Goal: Transaction & Acquisition: Purchase product/service

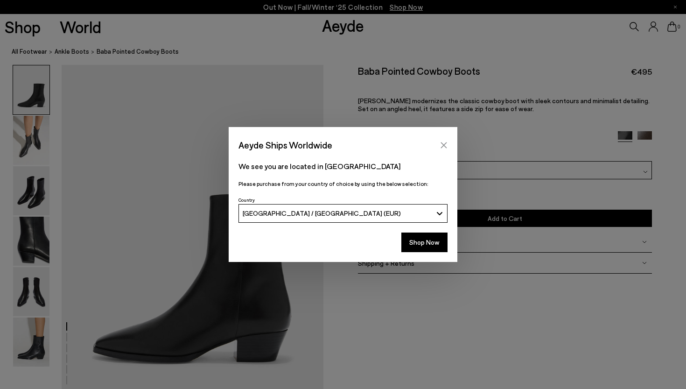
click at [443, 145] on icon "Close" at bounding box center [444, 145] width 6 height 6
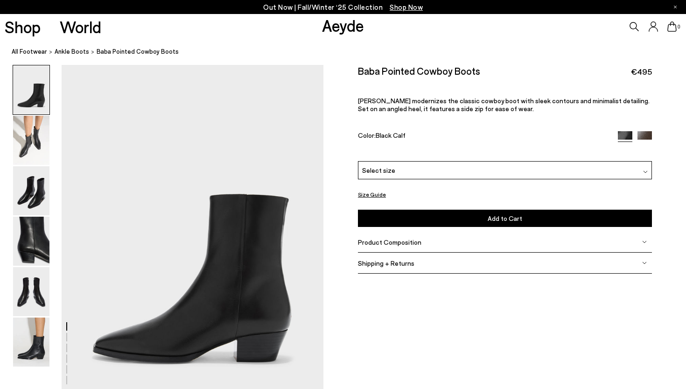
click at [645, 238] on div "Product Composition" at bounding box center [505, 241] width 294 height 21
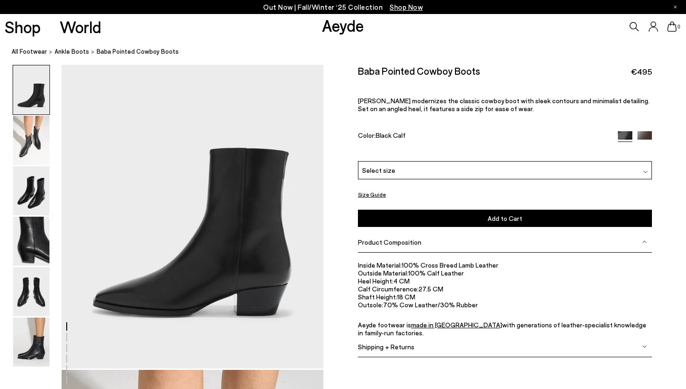
scroll to position [47, 0]
click at [30, 302] on img at bounding box center [31, 291] width 36 height 49
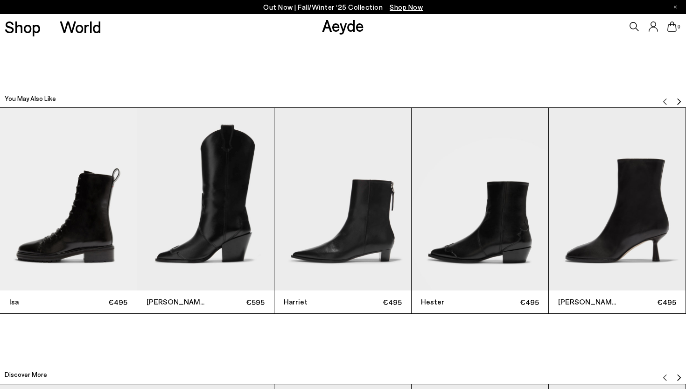
scroll to position [2134, 0]
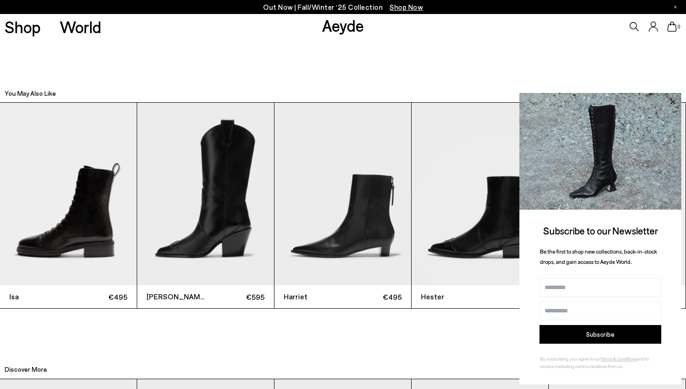
click at [671, 102] on icon at bounding box center [672, 102] width 12 height 12
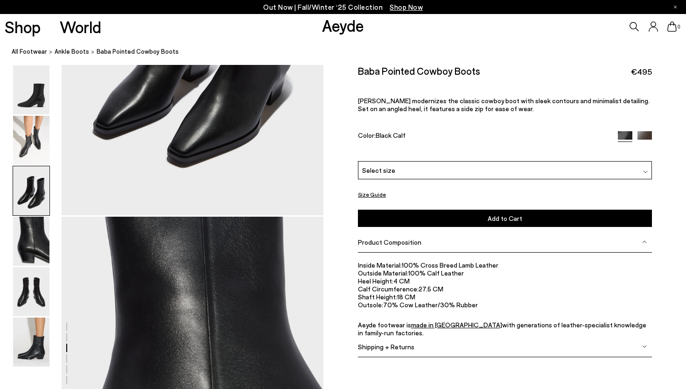
scroll to position [828, 0]
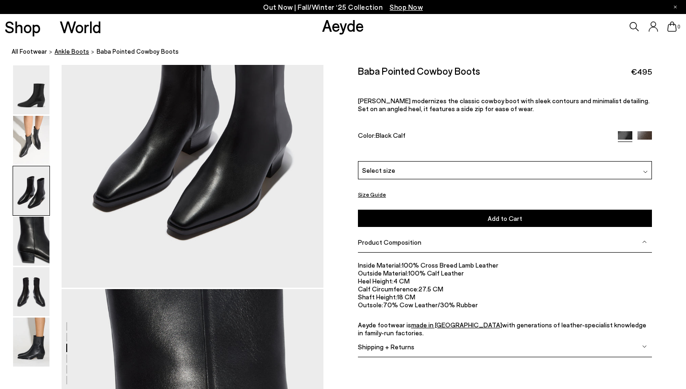
click at [69, 51] on span "ankle boots" at bounding box center [72, 51] width 35 height 7
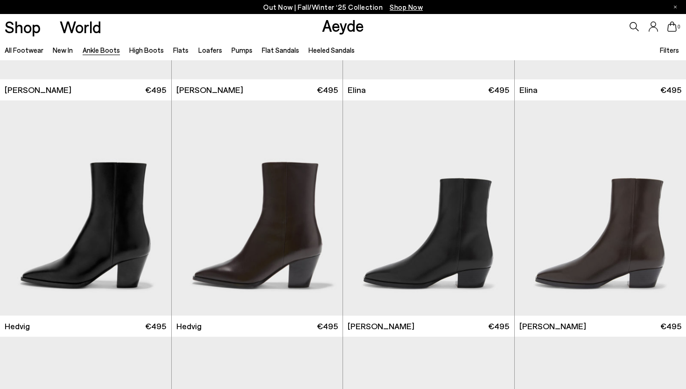
scroll to position [197, 0]
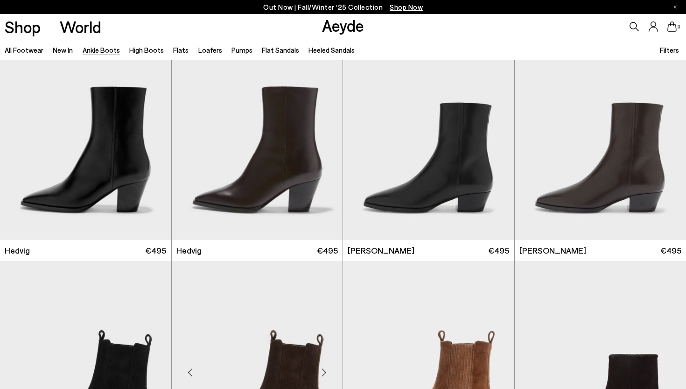
scroll to position [271, 0]
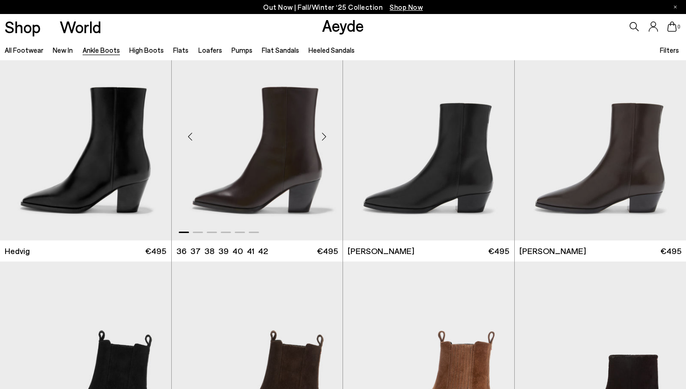
click at [254, 181] on img "1 / 6" at bounding box center [257, 132] width 171 height 215
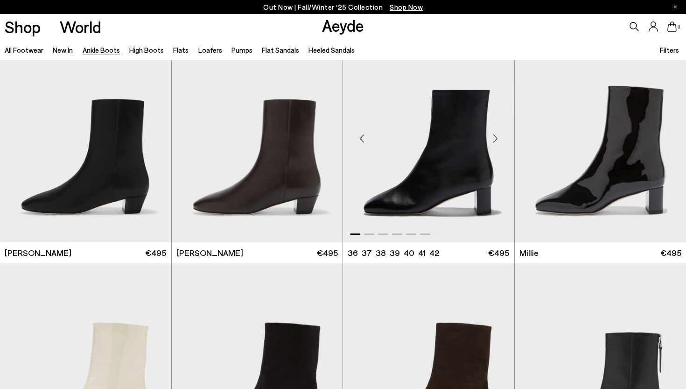
scroll to position [1685, 0]
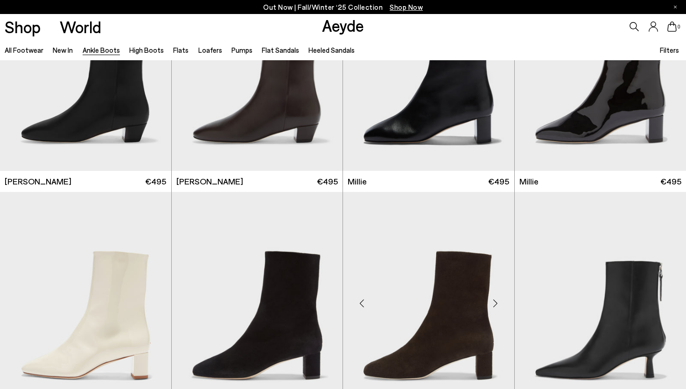
scroll to position [1687, 0]
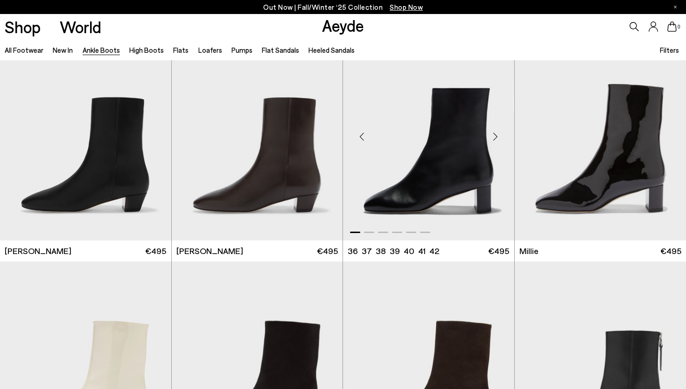
click at [444, 132] on img "1 / 6" at bounding box center [428, 132] width 171 height 215
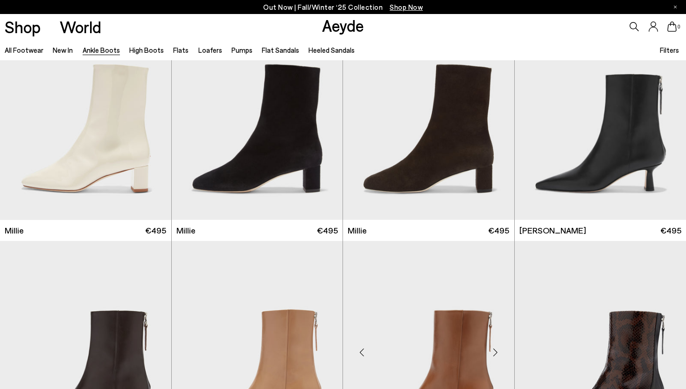
scroll to position [1935, 0]
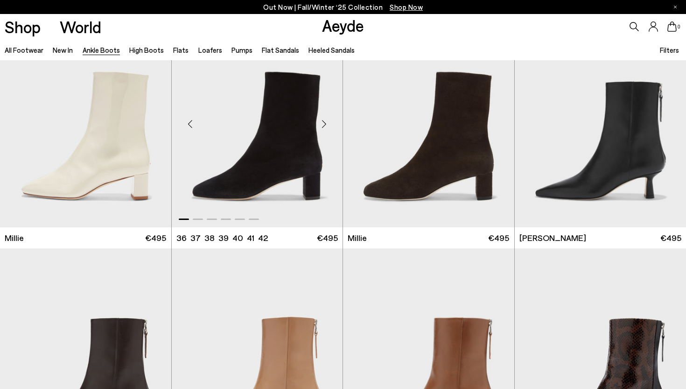
click at [270, 165] on img "1 / 6" at bounding box center [257, 120] width 171 height 215
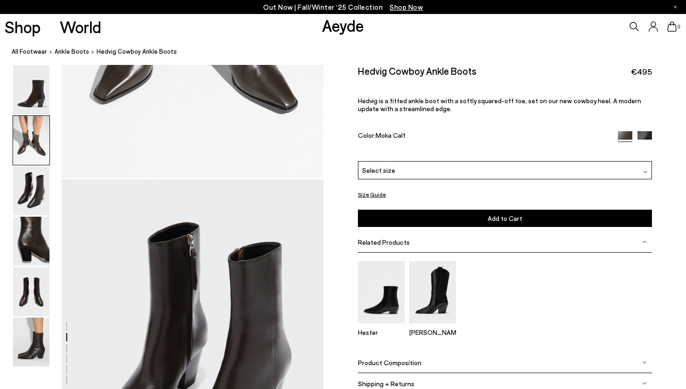
scroll to position [591, 0]
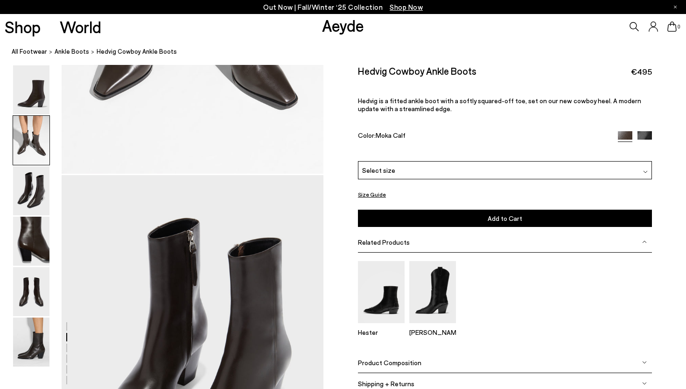
click at [640, 362] on div "Product Composition" at bounding box center [505, 362] width 294 height 21
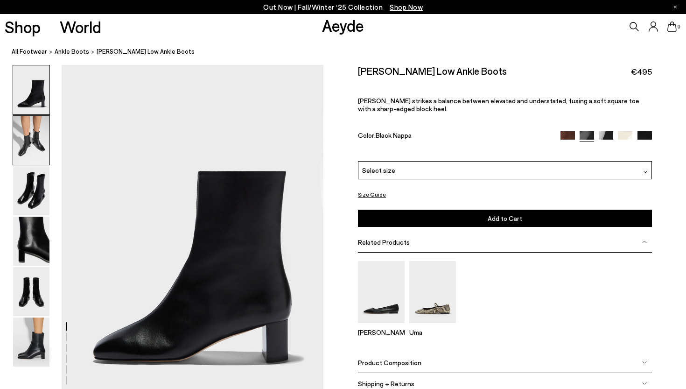
click at [27, 141] on img at bounding box center [31, 140] width 36 height 49
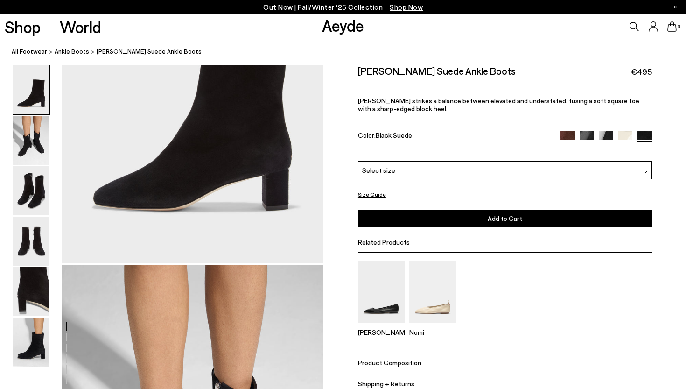
scroll to position [155, 0]
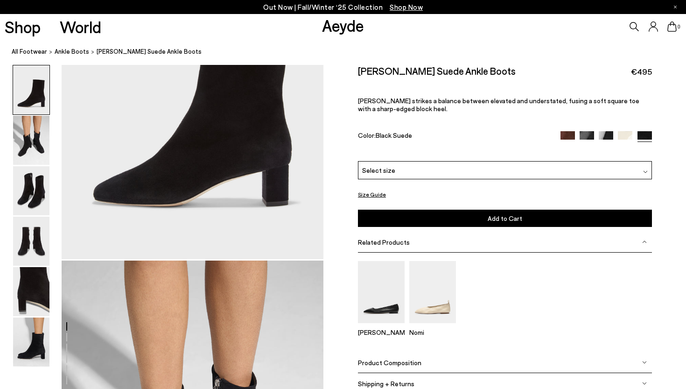
click at [642, 361] on img at bounding box center [644, 362] width 5 height 5
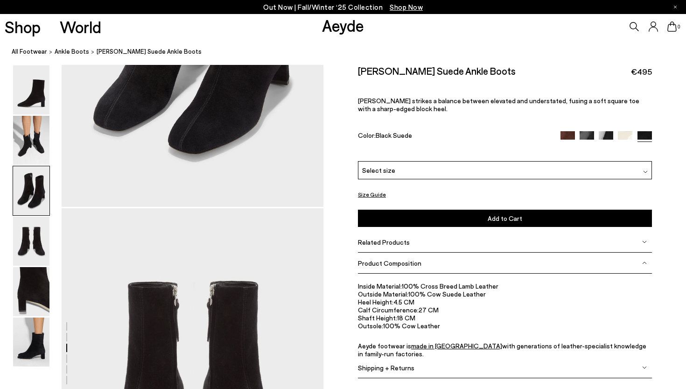
scroll to position [910, 0]
